Goal: Task Accomplishment & Management: Manage account settings

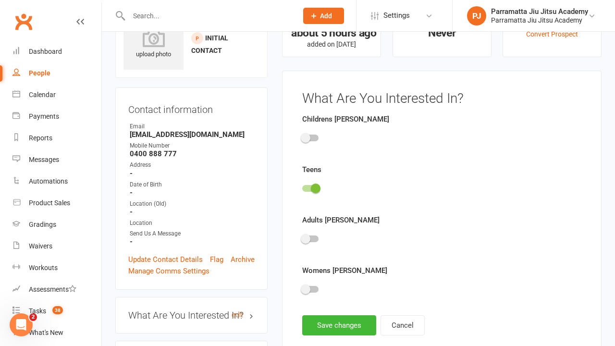
scroll to position [66, 0]
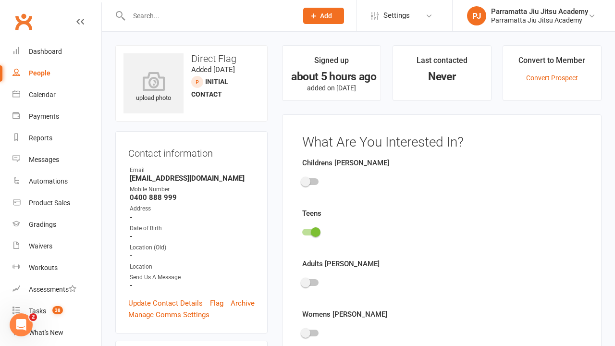
scroll to position [66, 0]
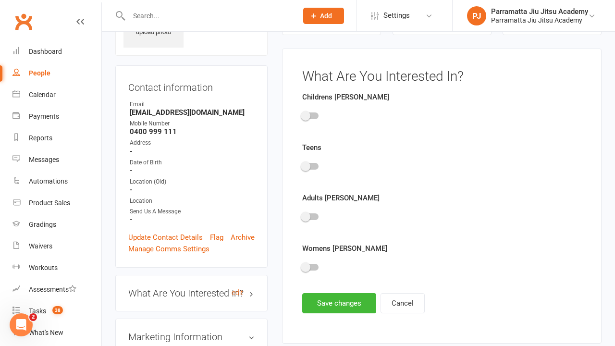
scroll to position [66, 0]
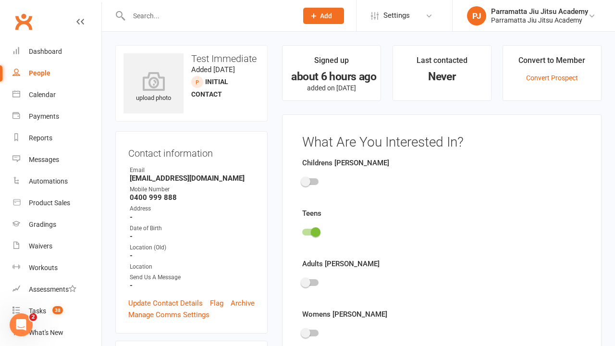
scroll to position [66, 0]
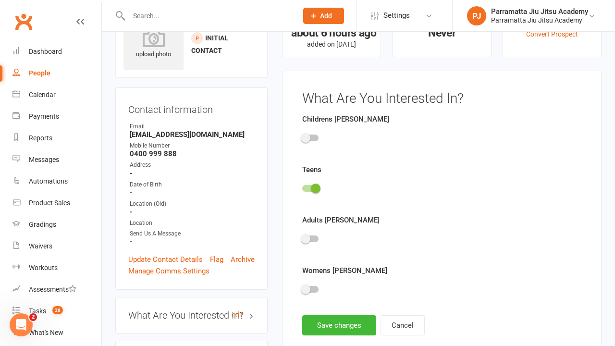
scroll to position [66, 0]
